Goal: Task Accomplishment & Management: Complete application form

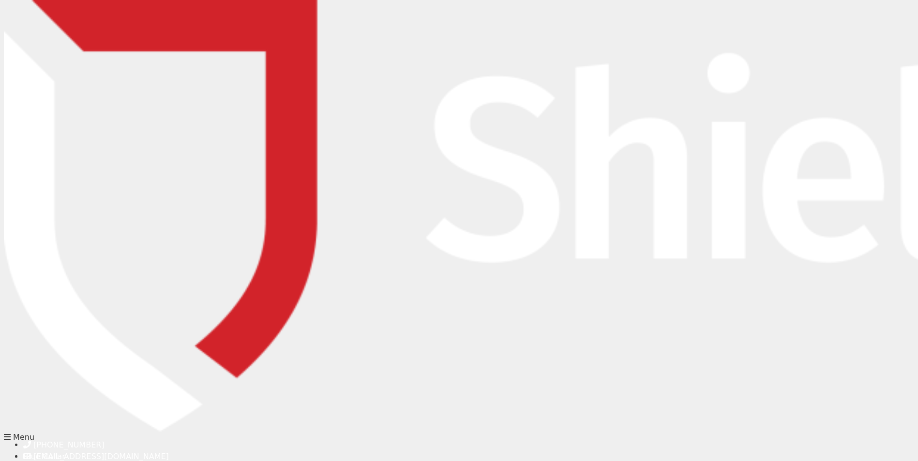
type input "Marie"
type input "Broikos"
type input "marie@icorpinsure.com.au"
type input "08 8238 0100"
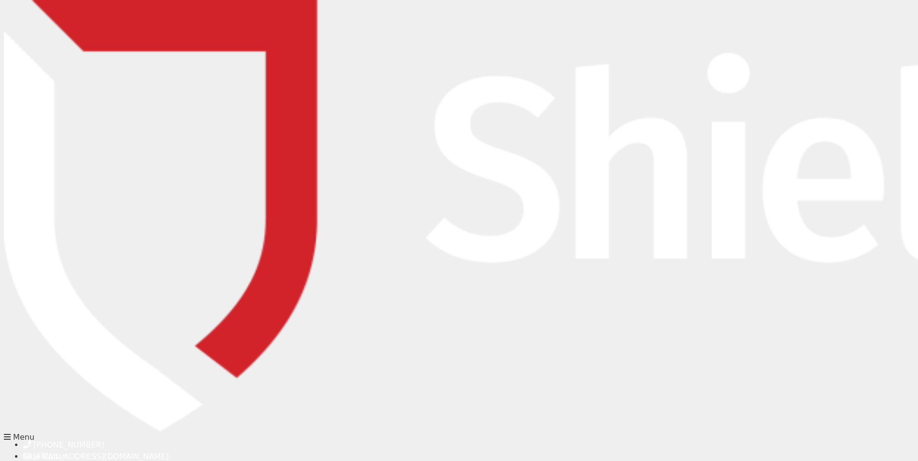
type input "marie@icorpinsure.com.au"
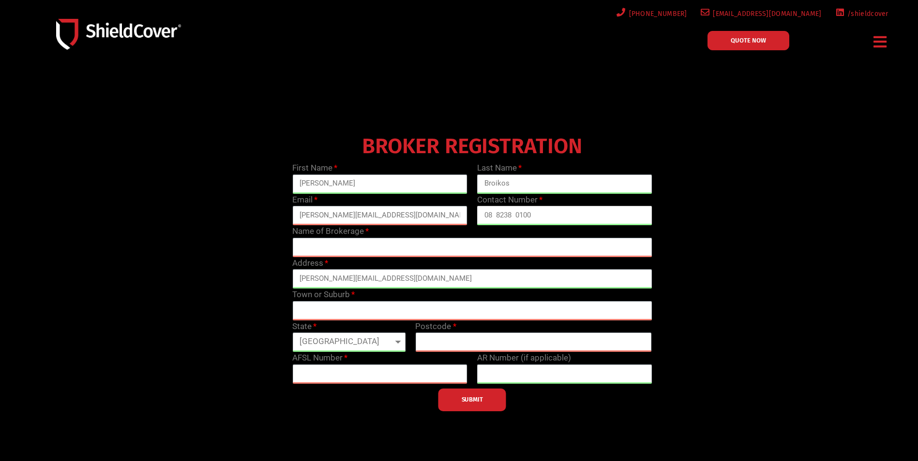
click at [601, 219] on input "08 8238 0100" at bounding box center [564, 215] width 175 height 19
type input "08 8238 0106"
drag, startPoint x: 428, startPoint y: 235, endPoint x: 423, endPoint y: 239, distance: 6.8
click at [428, 235] on div "Name of Brokerage" at bounding box center [471, 241] width 369 height 32
click at [414, 245] on input "text" at bounding box center [471, 247] width 359 height 19
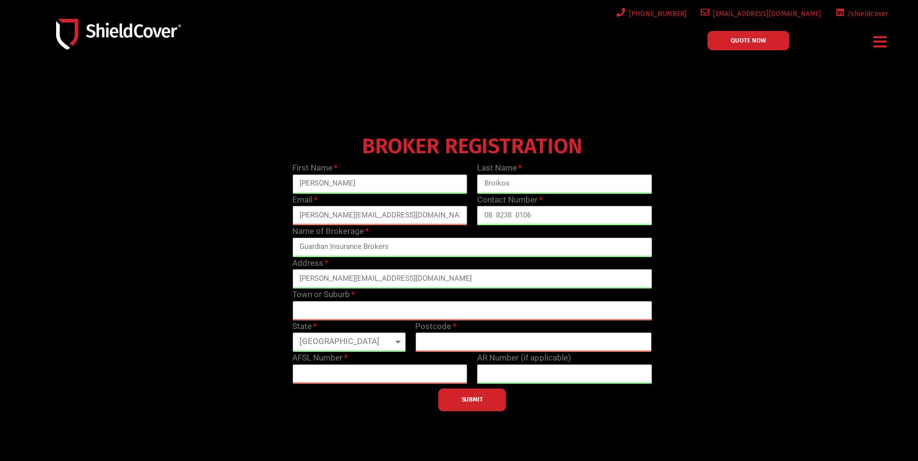
type input "Guardian Insurance Brokers"
click at [325, 318] on input "text" at bounding box center [471, 310] width 359 height 19
type input "Mile End"
select select "SA"
click at [497, 338] on input "text" at bounding box center [533, 342] width 237 height 19
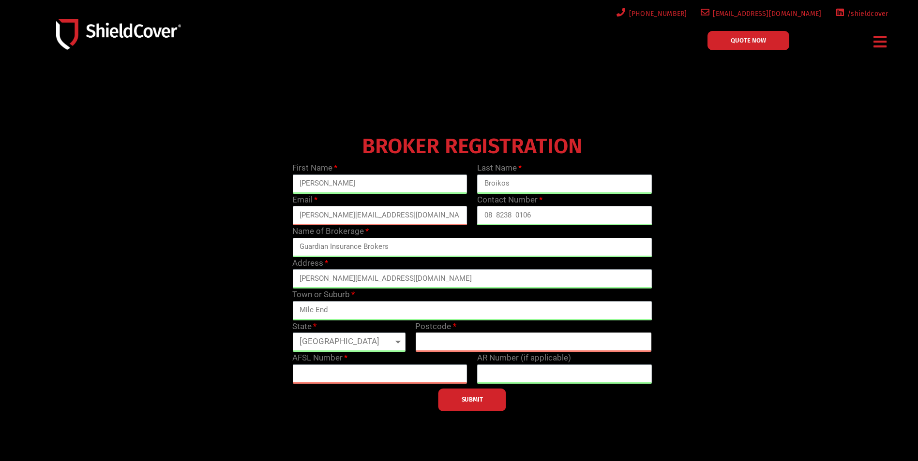
type input "5031"
click at [401, 384] on div "SUBMIT" at bounding box center [471, 398] width 369 height 28
click at [392, 376] on input "text" at bounding box center [379, 374] width 175 height 19
type input "239120"
click at [233, 249] on div "BROKER REGISTRATION First Name Marie Last Name Broikos Email marie@icorpinsure.…" at bounding box center [472, 271] width 738 height 281
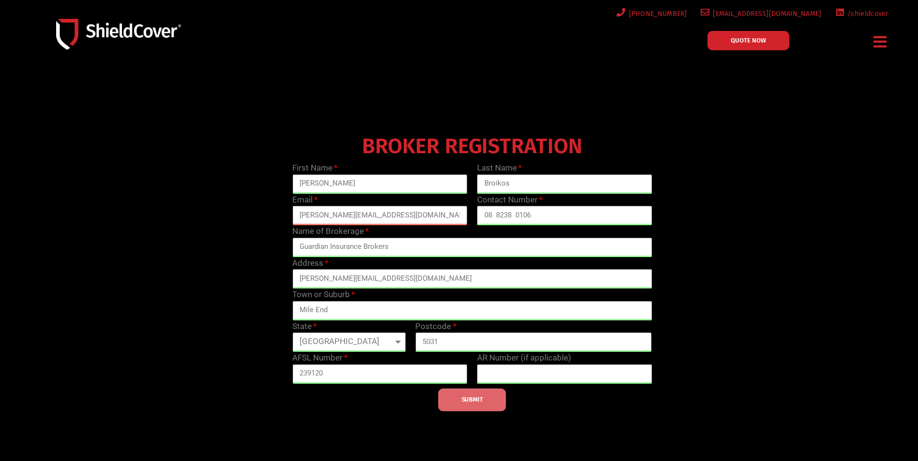
click at [486, 411] on button "SUBMIT" at bounding box center [472, 400] width 68 height 23
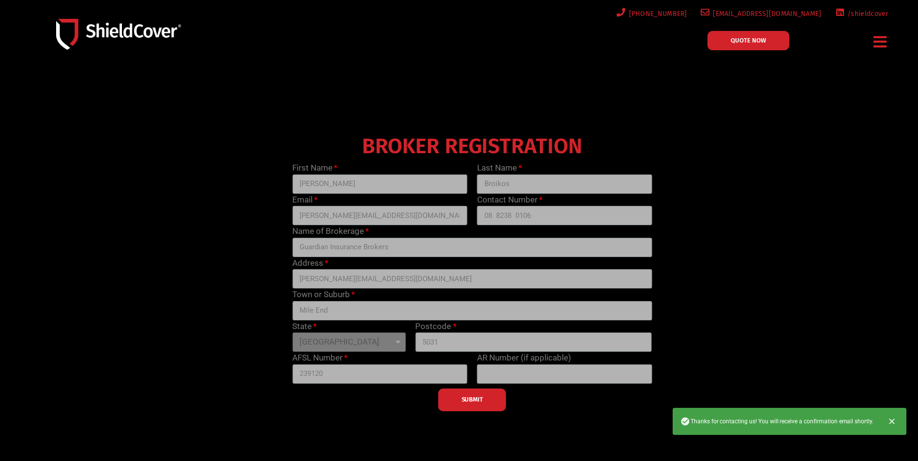
click at [466, 392] on div "SUBMIT" at bounding box center [471, 398] width 369 height 28
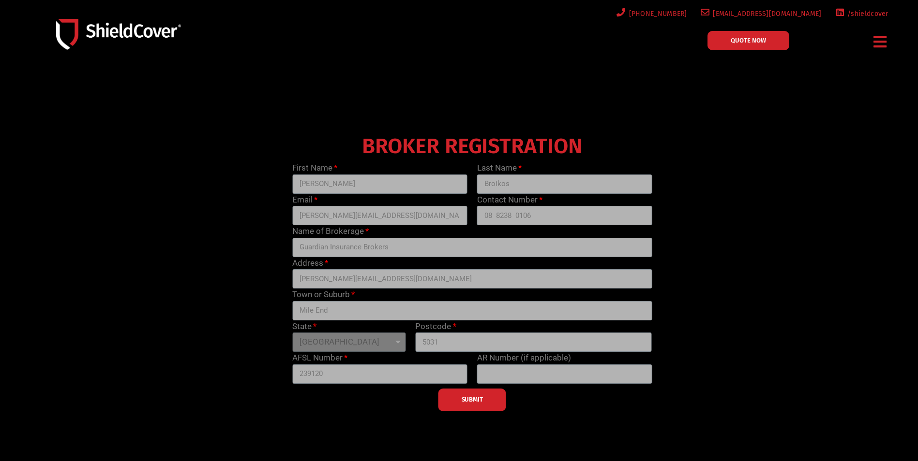
click at [477, 405] on div "SUBMIT" at bounding box center [471, 398] width 369 height 28
drag, startPoint x: 120, startPoint y: 28, endPoint x: 128, endPoint y: 30, distance: 8.6
click at [120, 28] on img at bounding box center [118, 34] width 125 height 30
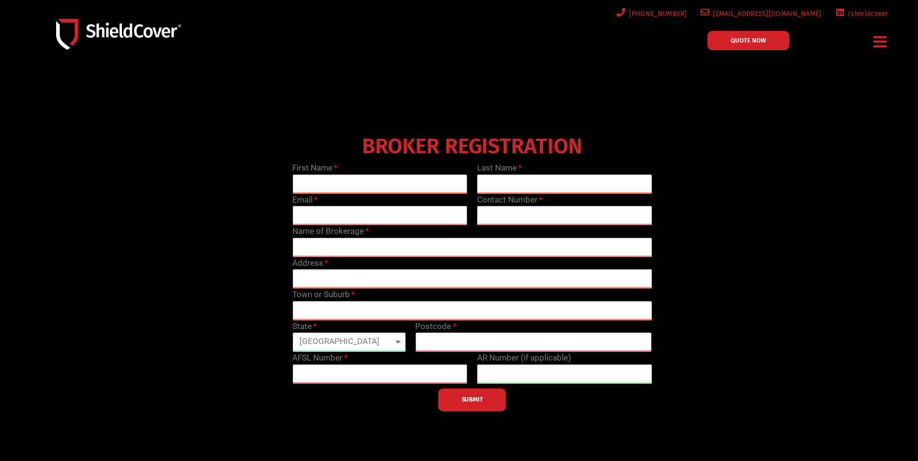
click at [128, 36] on img at bounding box center [118, 34] width 125 height 30
click at [316, 347] on select "Queensland New South Wales Northern Territory South Australia Tasmania Victoria…" at bounding box center [348, 342] width 113 height 19
select select "SA"
click at [292, 333] on select "Queensland New South Wales Northern Territory South Australia Tasmania Victoria…" at bounding box center [348, 342] width 113 height 19
click at [236, 251] on div "BROKER REGISTRATION First Name Last Name Email Contact Number Name of Brokerage…" at bounding box center [472, 271] width 738 height 281
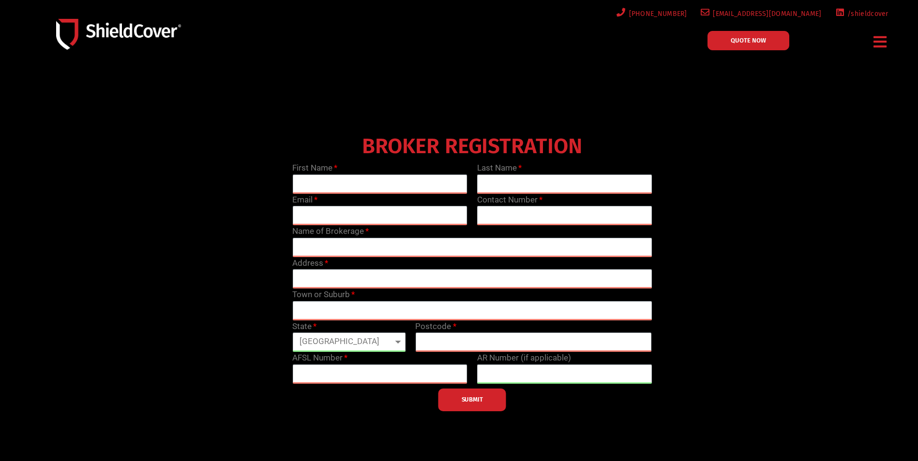
click at [126, 32] on img at bounding box center [118, 34] width 125 height 30
